Goal: Find specific page/section: Find specific page/section

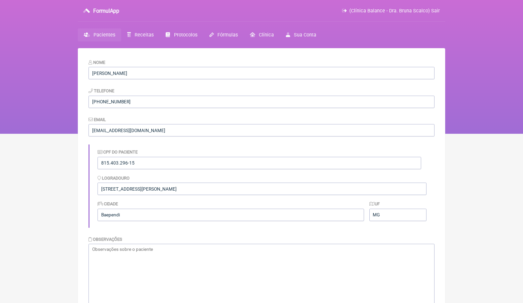
click at [110, 34] on span "Pacientes" at bounding box center [105, 35] width 22 height 6
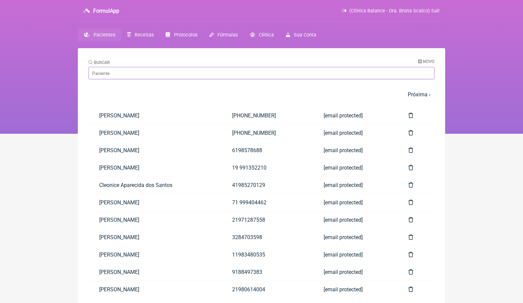
click at [154, 75] on input "Buscar" at bounding box center [262, 73] width 346 height 12
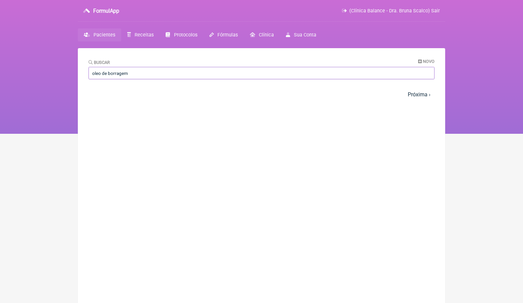
drag, startPoint x: 108, startPoint y: 72, endPoint x: 78, endPoint y: 72, distance: 30.4
click at [83, 72] on main "Buscar Novo oleo de borragem 1 2 3 4 5 … Próxima › Última » Paciente Telefone E…" at bounding box center [262, 199] width 368 height 303
type input "borragem"
click at [108, 74] on input "borragem" at bounding box center [262, 73] width 346 height 12
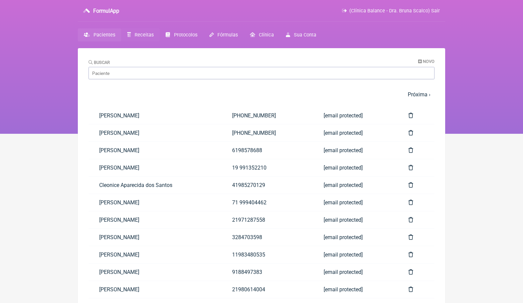
click at [144, 34] on span "Receitas" at bounding box center [144, 35] width 19 height 6
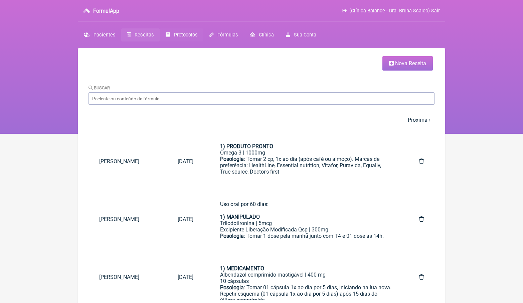
click at [192, 37] on span "Protocolos" at bounding box center [185, 35] width 23 height 6
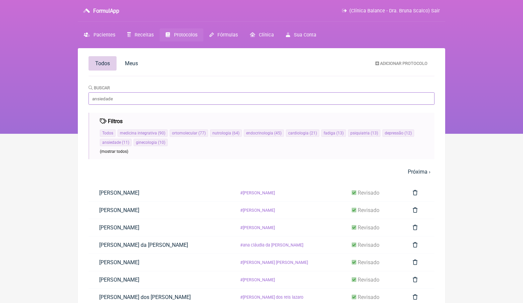
click at [176, 102] on input "Buscar" at bounding box center [262, 98] width 346 height 12
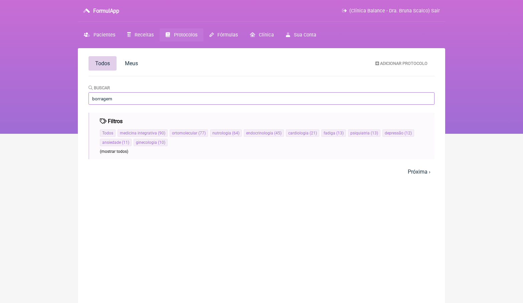
click at [167, 102] on input "borragem" at bounding box center [262, 98] width 346 height 12
type input "c"
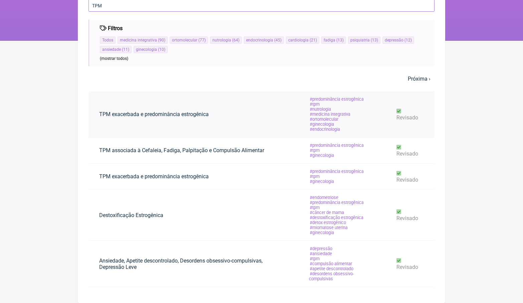
scroll to position [93, 0]
type input "TPM"
click at [196, 262] on link "Ansiedade, Apetite descontrolado, Desordens obsessivo-compulsivas, Depressão Le…" at bounding box center [194, 263] width 210 height 23
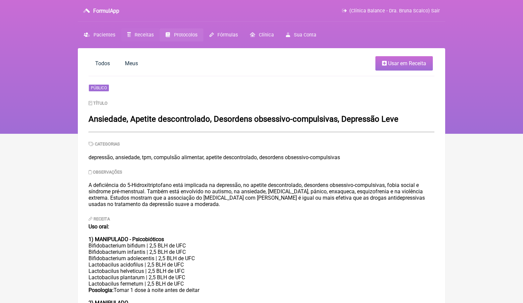
click at [152, 37] on span "Receitas" at bounding box center [144, 35] width 19 height 6
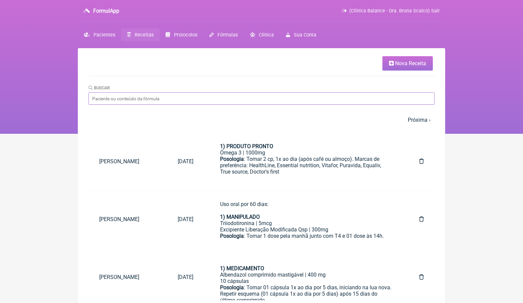
click at [136, 95] on input "Buscar" at bounding box center [262, 98] width 346 height 12
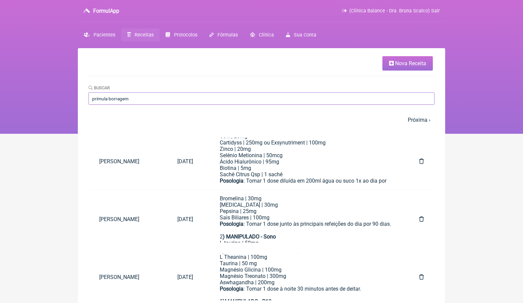
type input "prímula borragem"
click at [146, 33] on span "Receitas" at bounding box center [144, 35] width 19 height 6
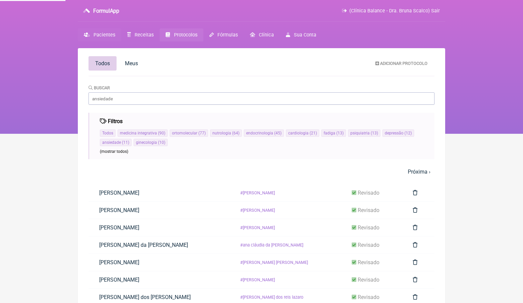
click at [101, 36] on span "Pacientes" at bounding box center [105, 35] width 22 height 6
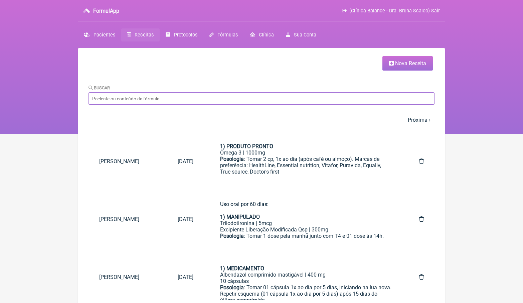
click at [134, 104] on input "Buscar" at bounding box center [262, 98] width 346 height 12
type input "janai"
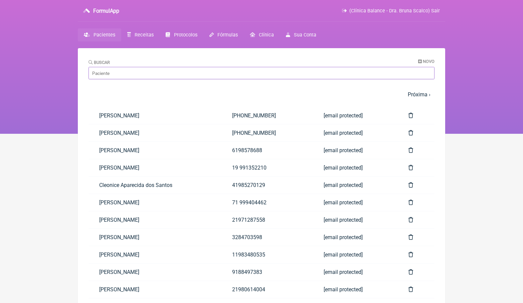
click at [119, 73] on input "Buscar" at bounding box center [262, 73] width 346 height 12
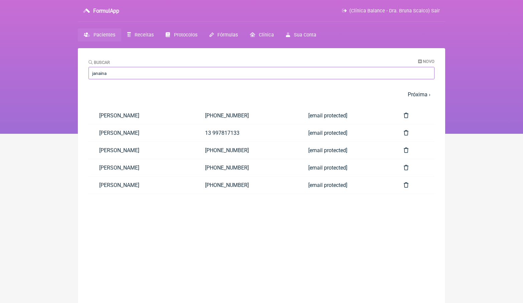
type input "Janaina"
drag, startPoint x: 119, startPoint y: 73, endPoint x: 169, endPoint y: 170, distance: 109.7
click at [169, 170] on link "[PERSON_NAME]" at bounding box center [142, 167] width 106 height 17
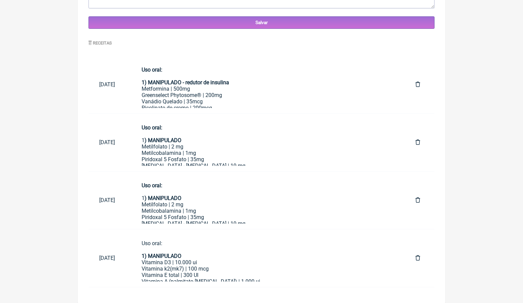
scroll to position [301, 0]
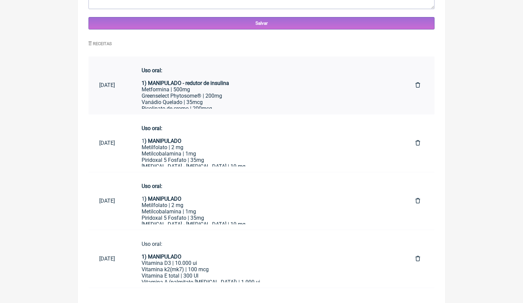
click at [213, 93] on div "Greenselect Phytosome® | 200mg" at bounding box center [268, 96] width 253 height 6
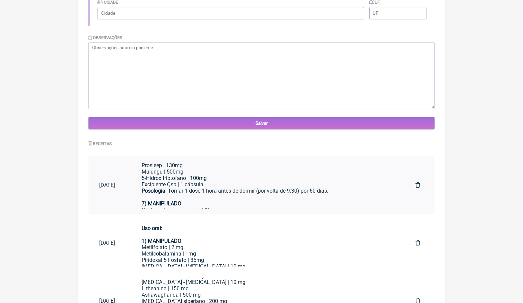
scroll to position [260, 0]
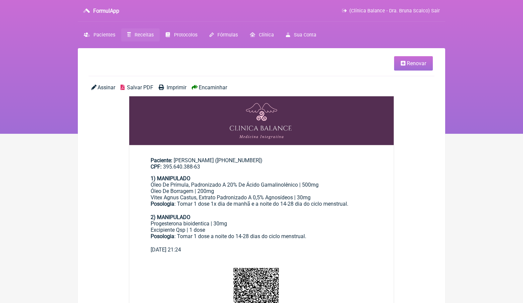
click at [222, 87] on span "Encaminhar" at bounding box center [213, 87] width 28 height 6
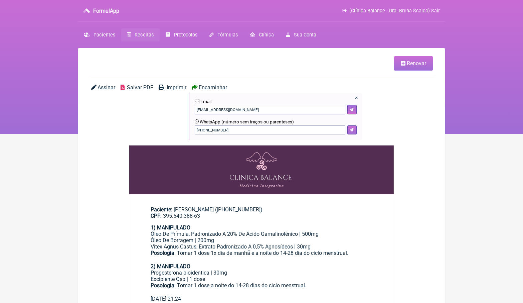
click at [354, 127] on button at bounding box center [352, 129] width 9 height 9
